Goal: Task Accomplishment & Management: Use online tool/utility

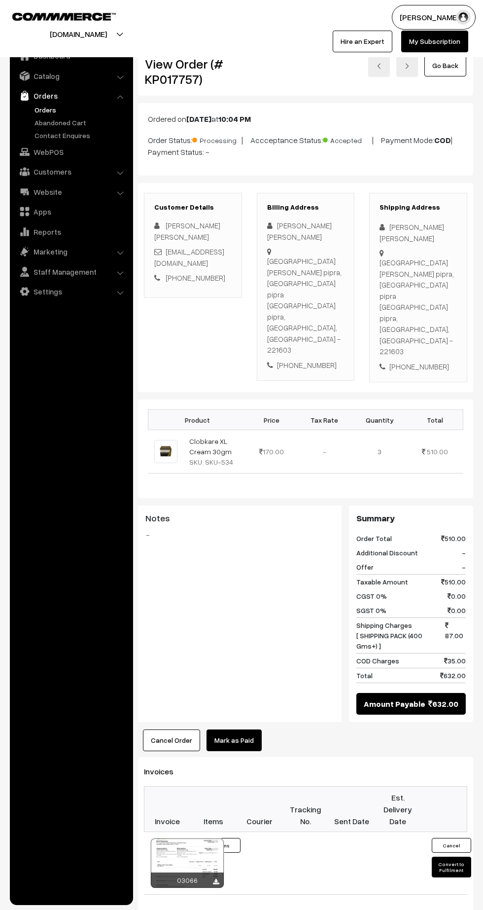
scroll to position [1, 0]
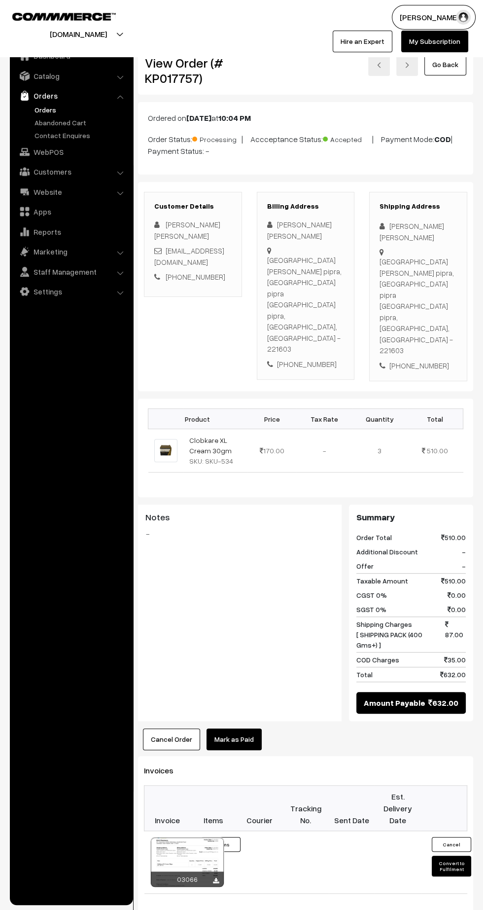
click at [43, 117] on link "Abandoned Cart" at bounding box center [81, 122] width 98 height 10
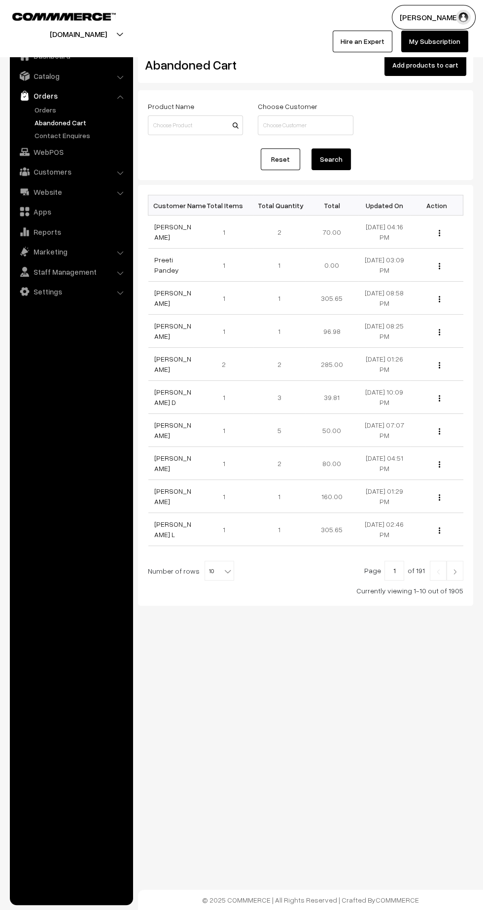
click at [52, 109] on link "Orders" at bounding box center [81, 110] width 98 height 10
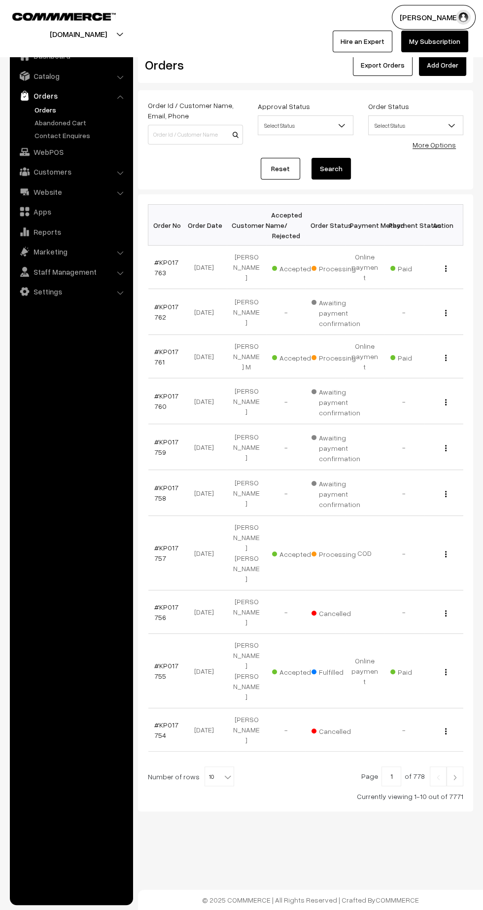
click at [449, 65] on link "Add Order" at bounding box center [442, 65] width 47 height 22
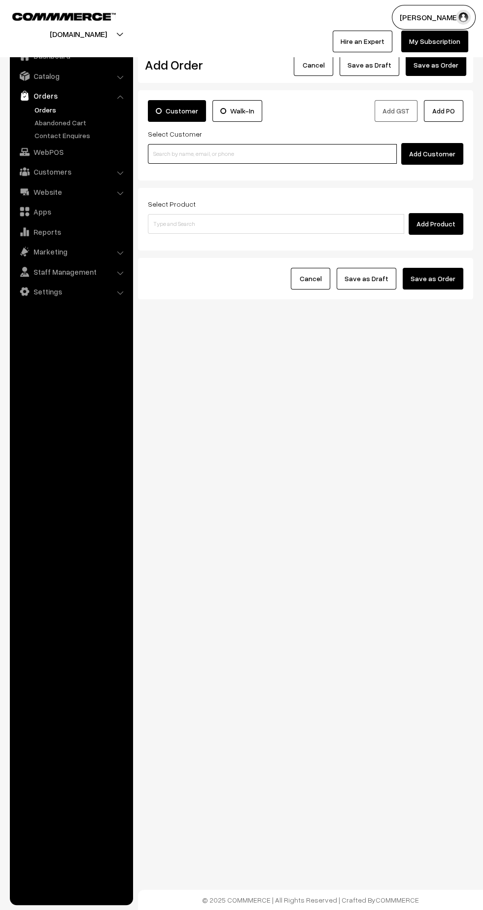
click at [282, 151] on input at bounding box center [272, 154] width 249 height 20
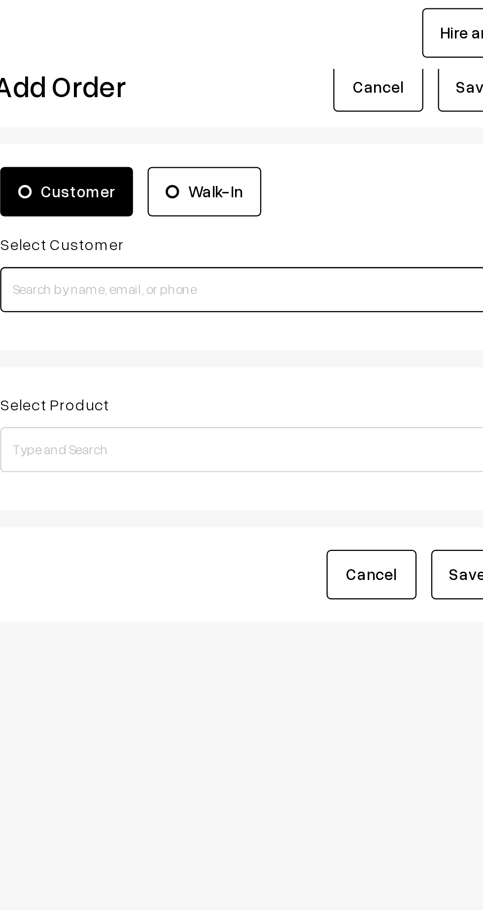
type input "H"
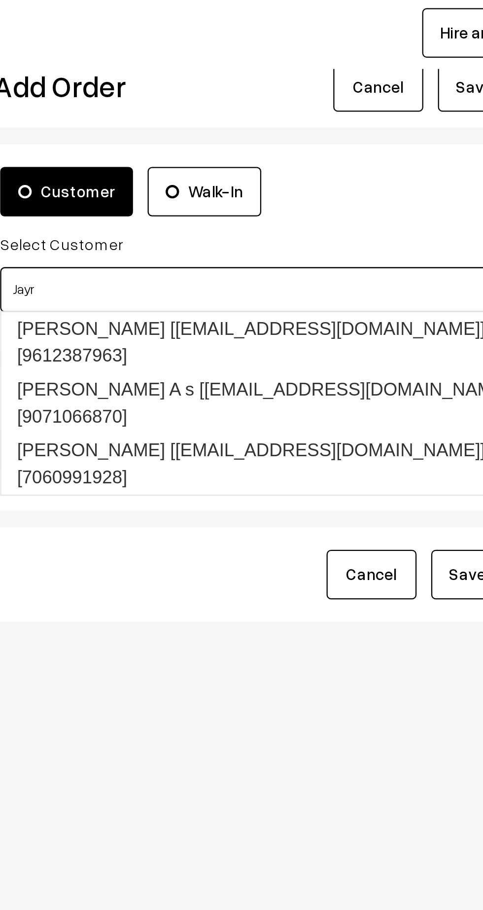
click at [273, 217] on link "Jayram Pandit [jayrampandit778195@gmail.com] [7060991928]" at bounding box center [273, 230] width 251 height 27
type input "Jayr"
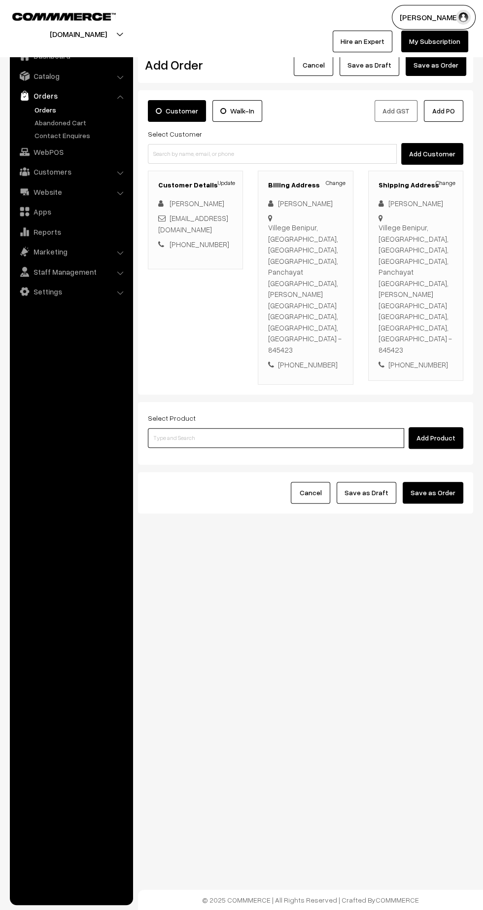
click at [247, 428] on input at bounding box center [276, 438] width 256 height 20
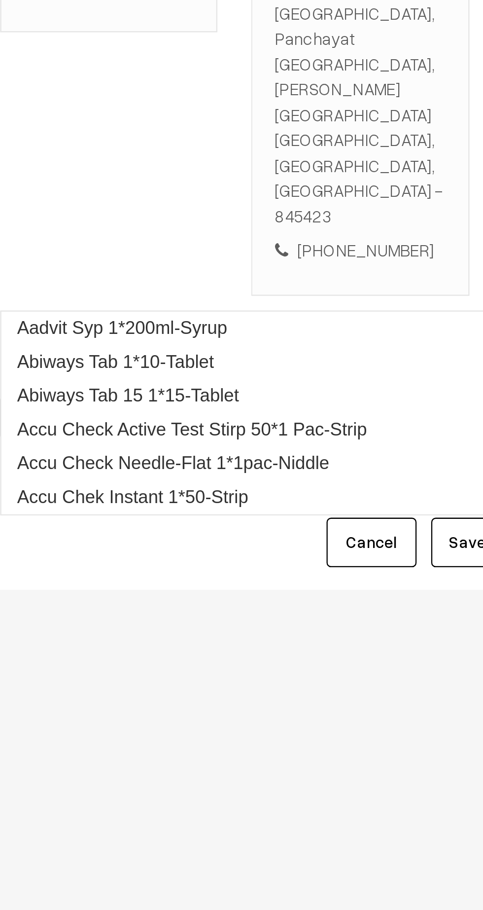
type input "Igcon"
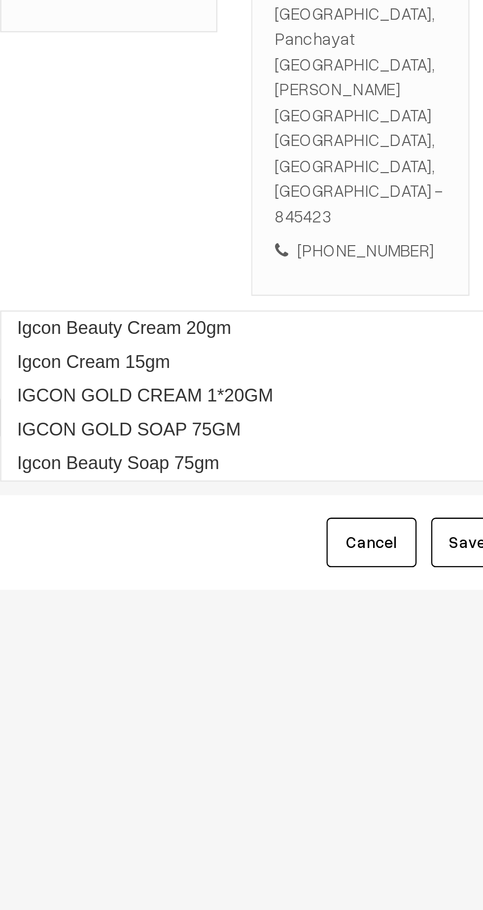
click at [254, 426] on link "IGCON GOLD CREAM 1*20GM" at bounding box center [276, 428] width 257 height 15
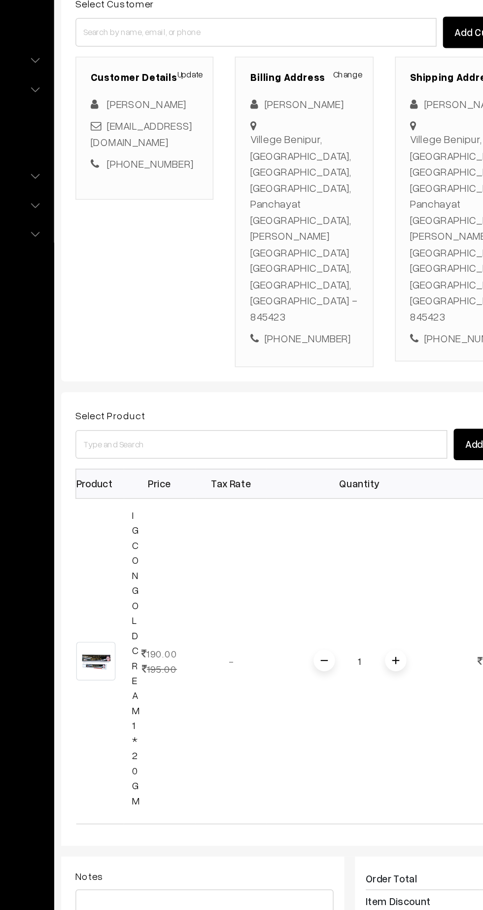
click at [374, 579] on span at bounding box center [368, 586] width 15 height 15
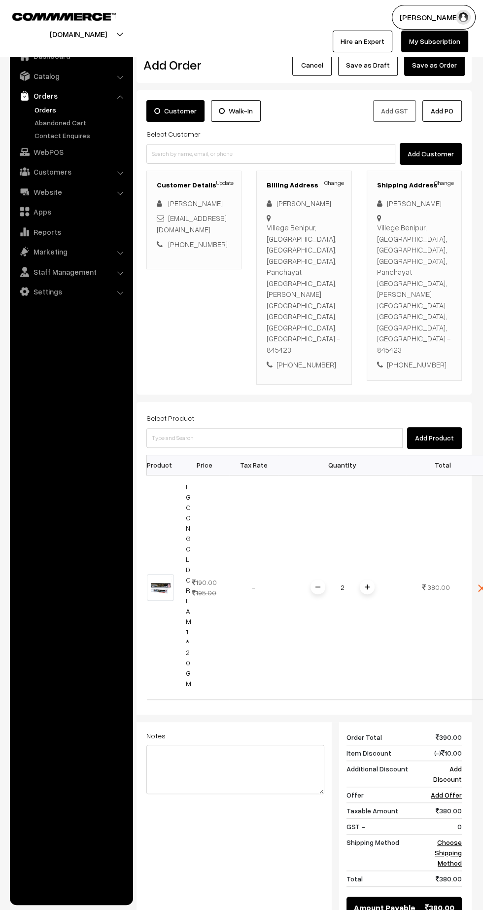
scroll to position [4, 0]
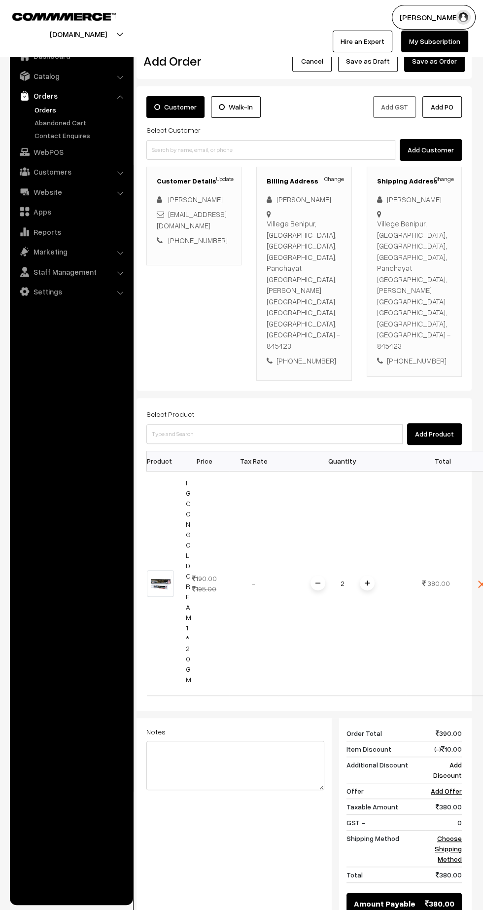
click at [444, 834] on link "Choose Shipping Method" at bounding box center [448, 848] width 27 height 29
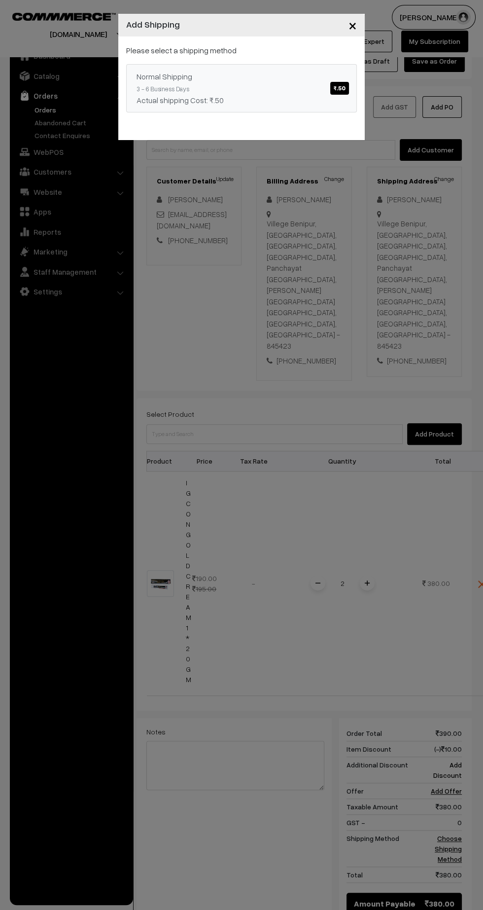
click at [293, 90] on link "Normal Shipping ₹.50 3 - 6 Business Days Actual shipping Cost: ₹.50" at bounding box center [241, 88] width 231 height 48
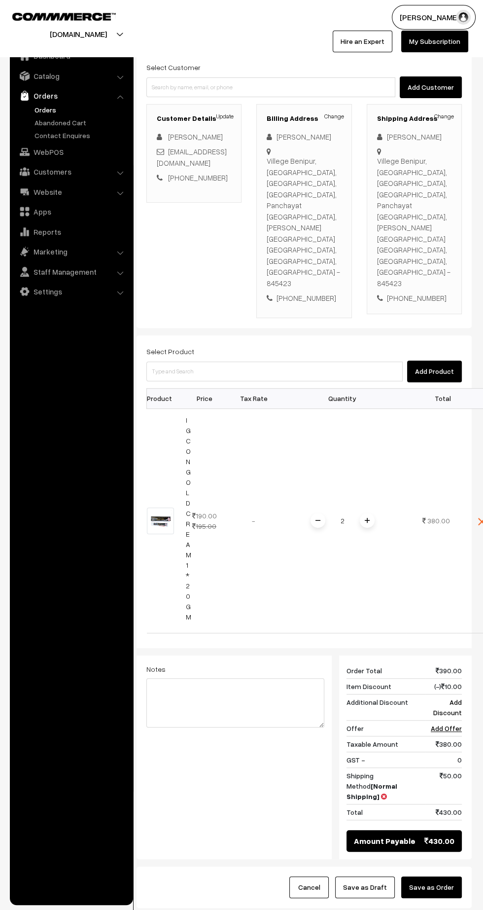
scroll to position [67, 0]
